Goal: Task Accomplishment & Management: Use online tool/utility

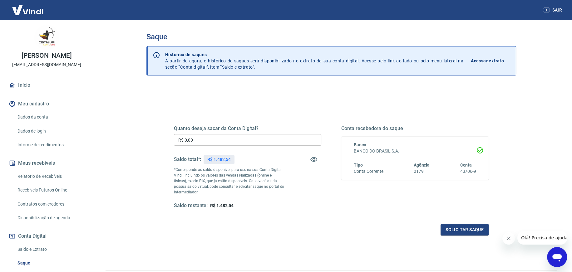
click at [213, 141] on input "R$ 0,00" at bounding box center [247, 140] width 147 height 12
type input "R$ 1.482,54"
click at [460, 228] on button "Solicitar saque" at bounding box center [464, 230] width 48 height 12
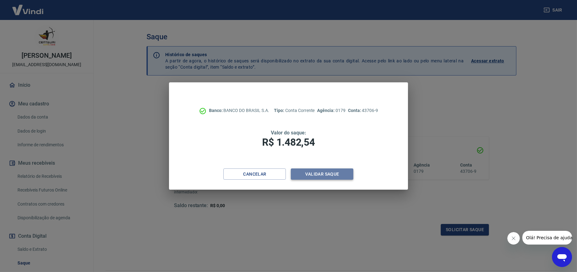
click at [310, 169] on button "Validar saque" at bounding box center [322, 175] width 62 height 12
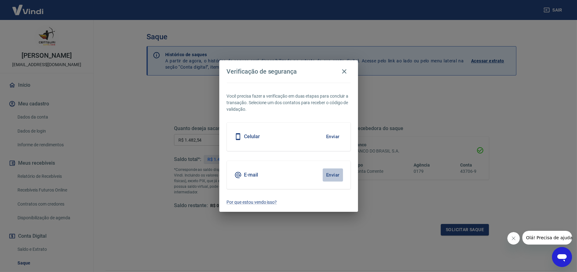
click at [336, 172] on button "Enviar" at bounding box center [332, 175] width 20 height 13
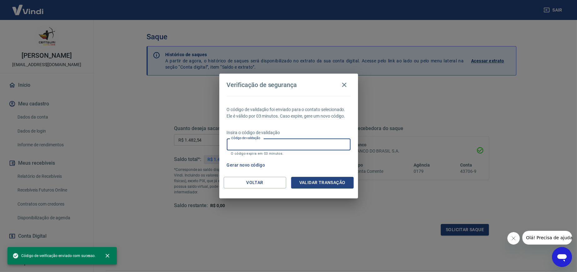
click at [237, 144] on input "Código de validação" at bounding box center [289, 145] width 124 height 12
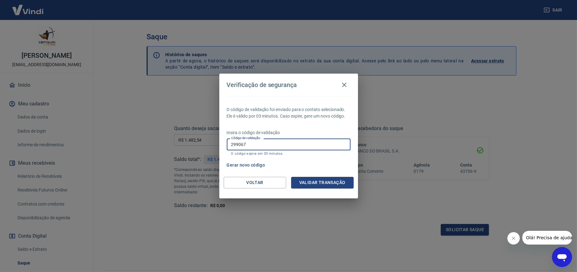
type input "299067"
click at [327, 182] on button "Validar transação" at bounding box center [322, 183] width 62 height 12
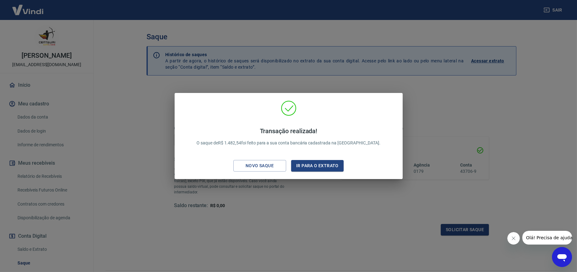
click at [23, 84] on div "Transação realizada! O saque de R$ 1.482,54 foi feito para a sua conta bancária…" at bounding box center [288, 136] width 577 height 272
